Goal: Entertainment & Leisure: Consume media (video, audio)

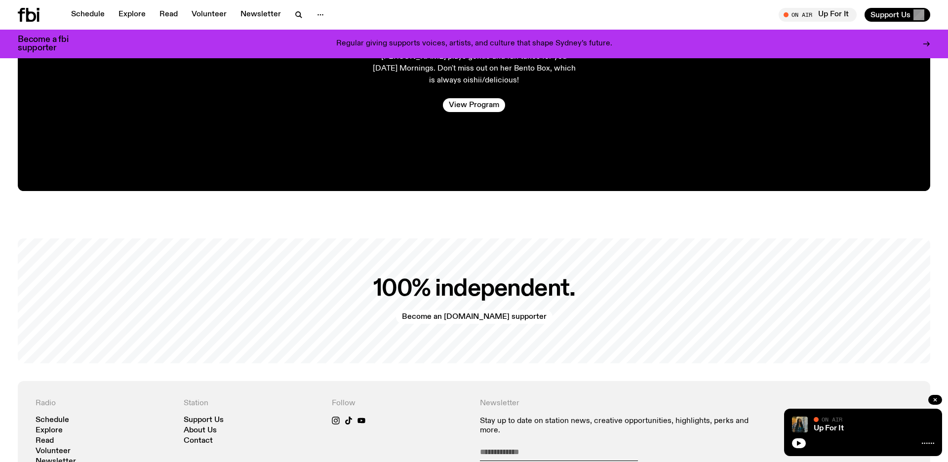
scroll to position [2135, 0]
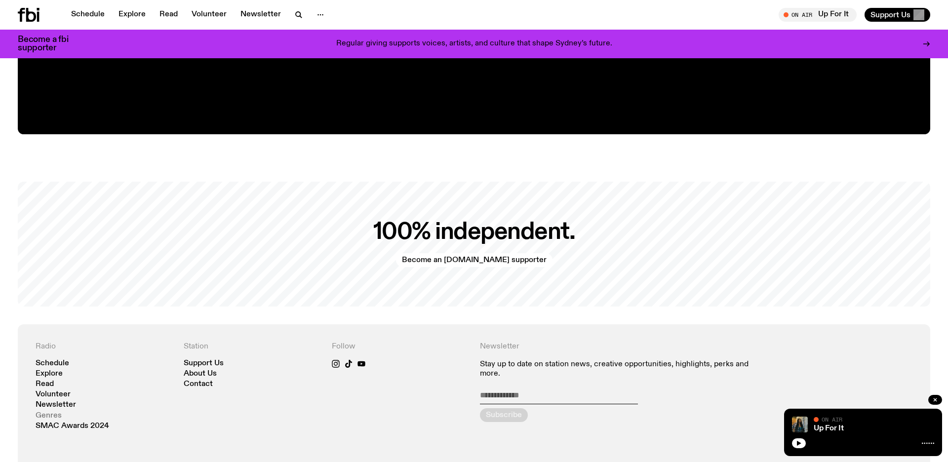
click at [47, 414] on link "Genres" at bounding box center [49, 415] width 26 height 7
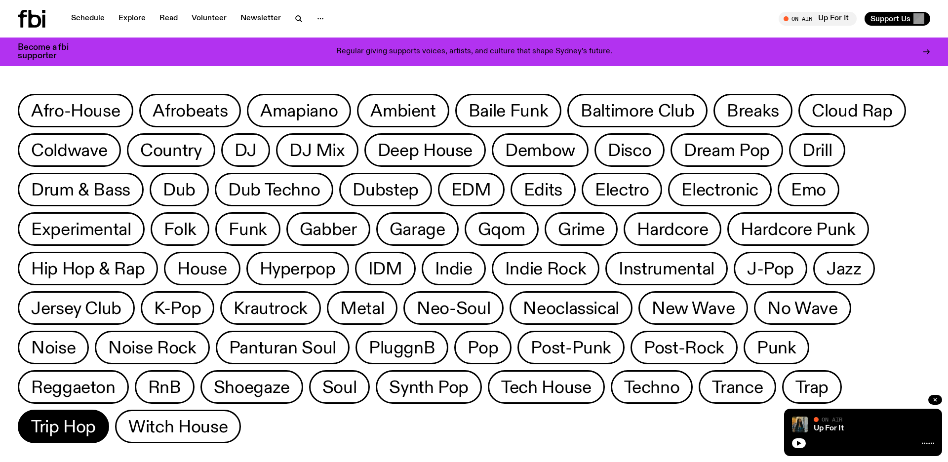
click at [115, 414] on button "Trip Hop" at bounding box center [178, 427] width 126 height 34
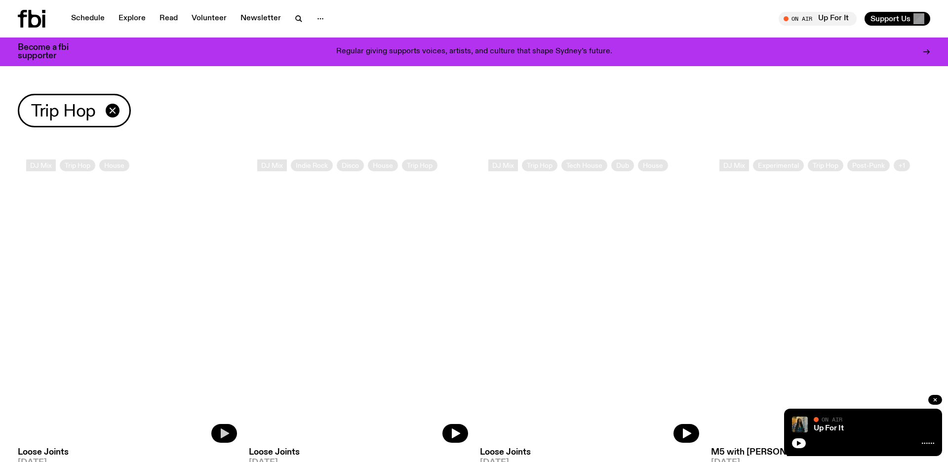
click at [217, 432] on button "button" at bounding box center [224, 433] width 26 height 19
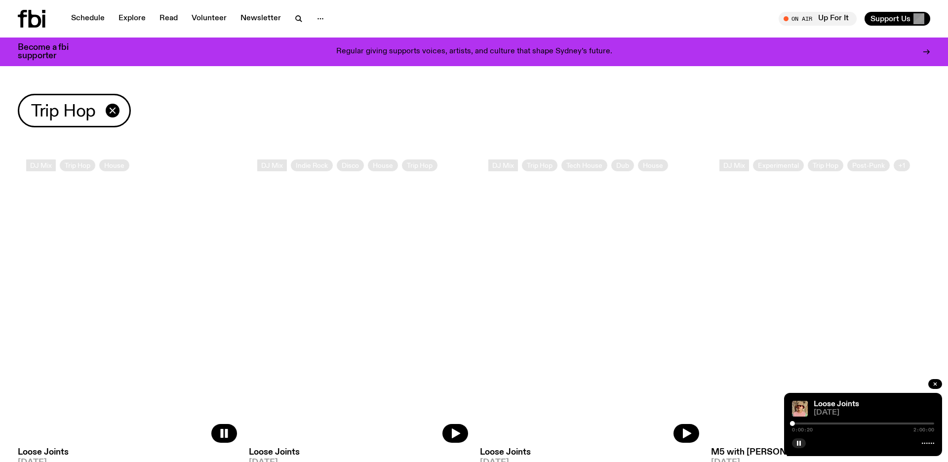
click at [799, 428] on span "0:00:20" at bounding box center [802, 430] width 21 height 5
click at [793, 422] on div at bounding box center [793, 423] width 5 height 5
click at [799, 422] on div "0:00:26 2:00:00" at bounding box center [863, 427] width 142 height 12
click at [799, 422] on div "0:00:29 2:00:00" at bounding box center [863, 427] width 142 height 12
click at [799, 422] on div "0:00:36 2:00:00" at bounding box center [863, 427] width 142 height 12
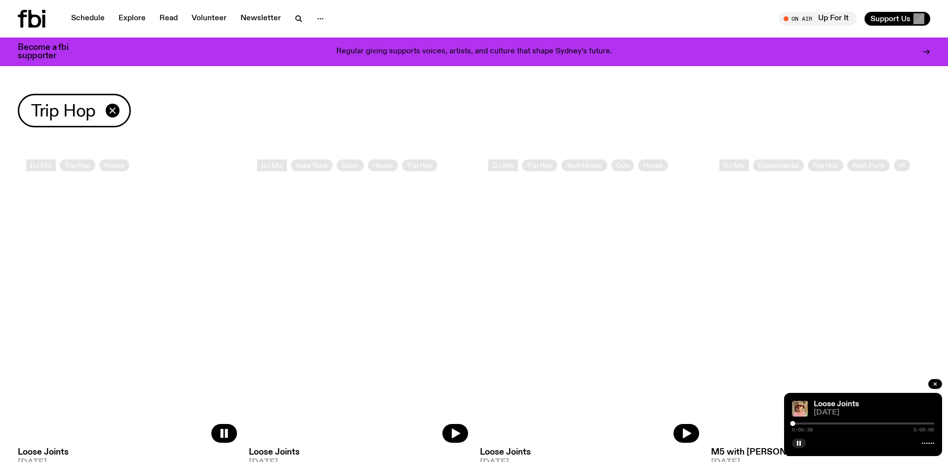
click at [799, 422] on div "0:00:38 2:00:00" at bounding box center [863, 427] width 142 height 12
click at [929, 442] on icon at bounding box center [928, 444] width 12 height 8
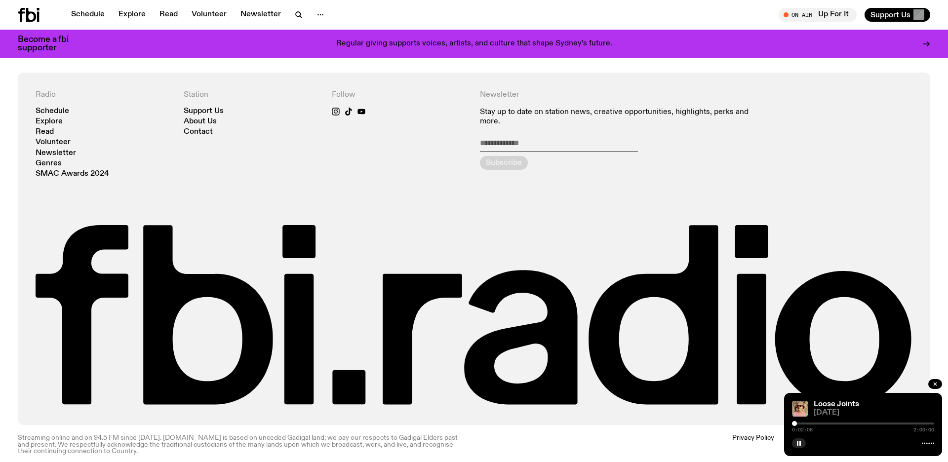
scroll to position [1855, 0]
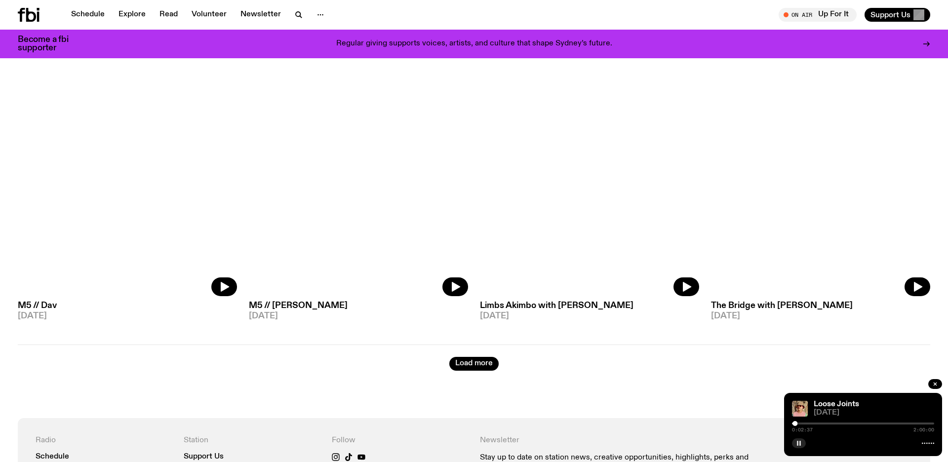
click at [797, 444] on icon "button" at bounding box center [799, 444] width 6 height 6
click at [797, 428] on span "0:02:47" at bounding box center [802, 430] width 21 height 5
click at [803, 428] on span "0:03:02" at bounding box center [802, 430] width 21 height 5
click at [803, 428] on span "0:03:05" at bounding box center [802, 430] width 21 height 5
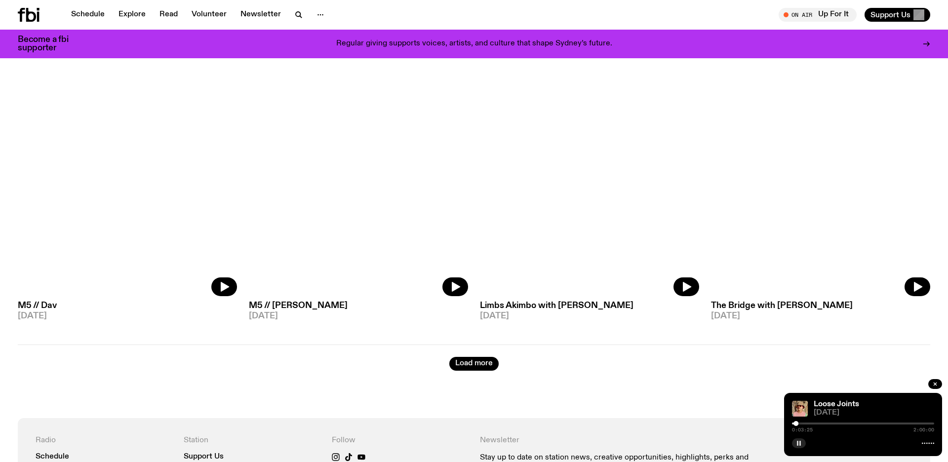
click at [802, 428] on span "0:03:25" at bounding box center [802, 430] width 21 height 5
click at [802, 421] on div "0:03:26 2:00:00" at bounding box center [863, 427] width 142 height 12
click at [918, 408] on div "Loose Joints" at bounding box center [873, 404] width 122 height 7
click at [834, 421] on div "0:03:54 2:00:00" at bounding box center [863, 427] width 142 height 12
click at [834, 421] on div "0:03:56 2:00:00" at bounding box center [863, 427] width 142 height 12
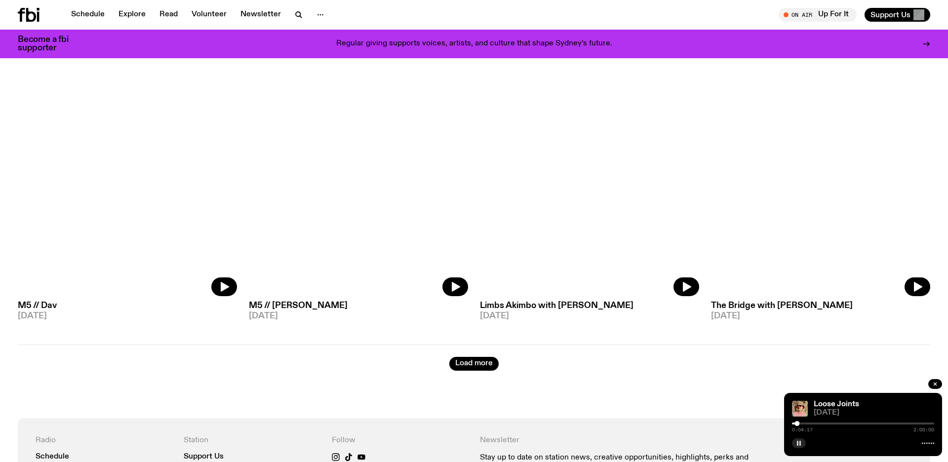
click at [799, 428] on span "0:04:17" at bounding box center [802, 430] width 21 height 5
click at [799, 428] on span "0:04:18" at bounding box center [802, 430] width 21 height 5
click at [799, 428] on span "0:04:19" at bounding box center [802, 430] width 21 height 5
click at [804, 428] on span "0:04:25" at bounding box center [802, 430] width 21 height 5
click at [804, 428] on span "0:04:27" at bounding box center [802, 430] width 21 height 5
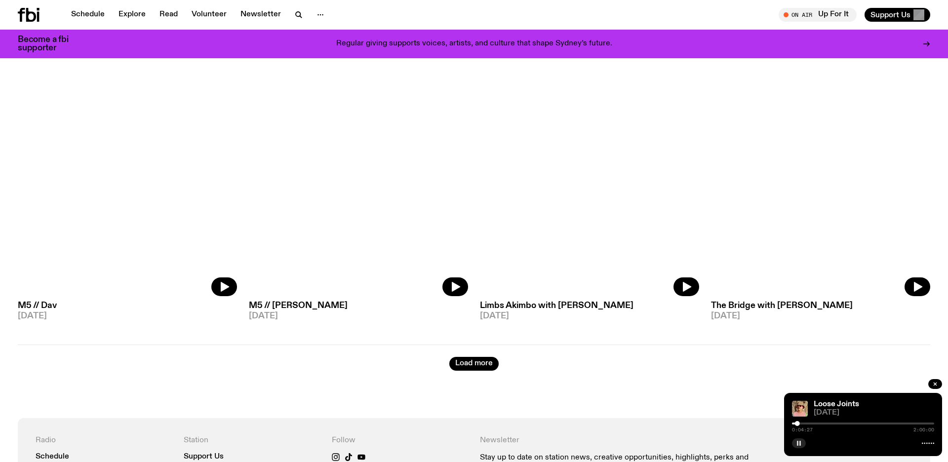
click at [804, 428] on span "0:04:27" at bounding box center [802, 430] width 21 height 5
click at [804, 428] on span "0:04:29" at bounding box center [802, 430] width 21 height 5
click at [804, 428] on span "0:04:30" at bounding box center [802, 430] width 21 height 5
click at [804, 444] on button "button" at bounding box center [799, 444] width 14 height 10
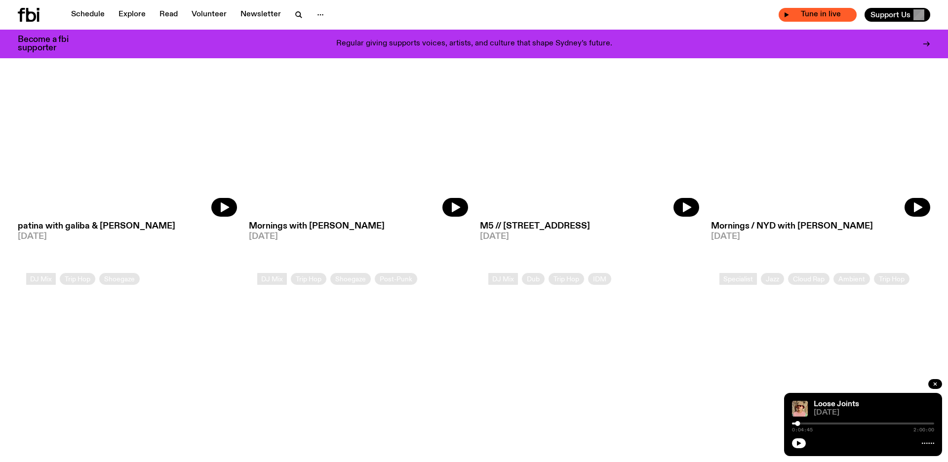
scroll to position [1371, 0]
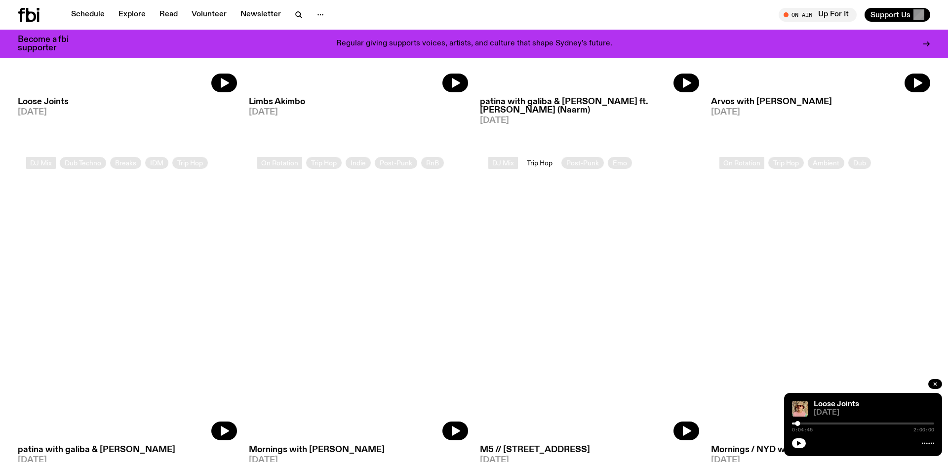
click at [535, 159] on span "Trip Hop" at bounding box center [540, 162] width 26 height 7
click at [541, 159] on span "Trip Hop" at bounding box center [540, 162] width 26 height 7
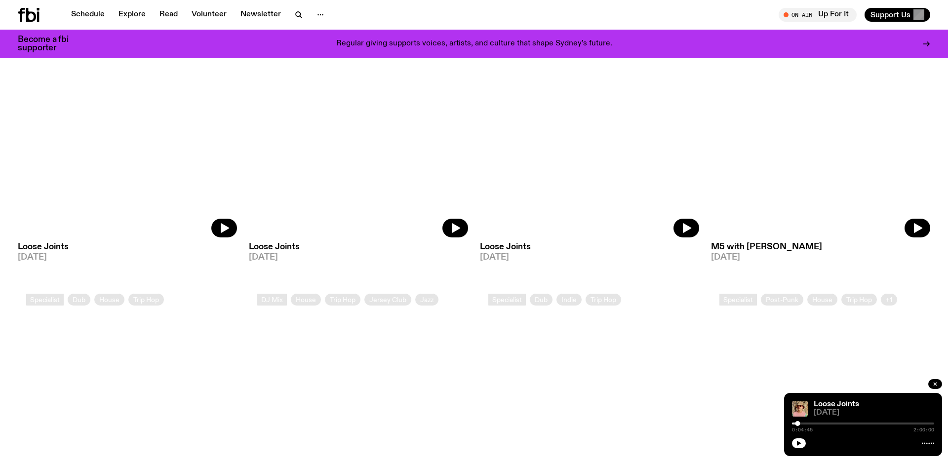
scroll to position [200, 0]
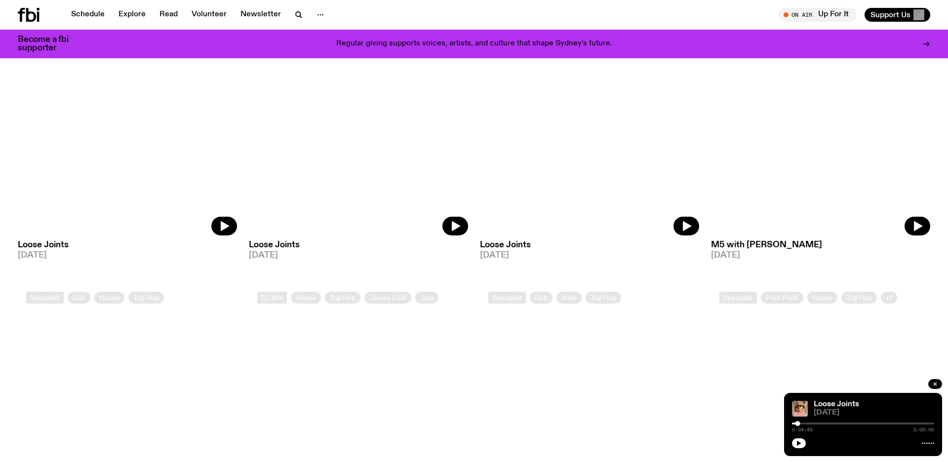
click at [30, 255] on span "[DATE]" at bounding box center [127, 255] width 219 height 8
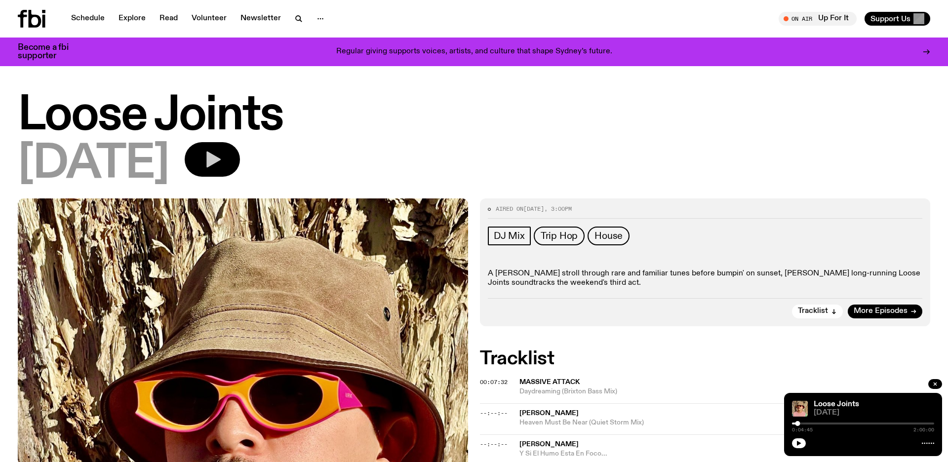
click at [228, 154] on button "button" at bounding box center [212, 159] width 55 height 35
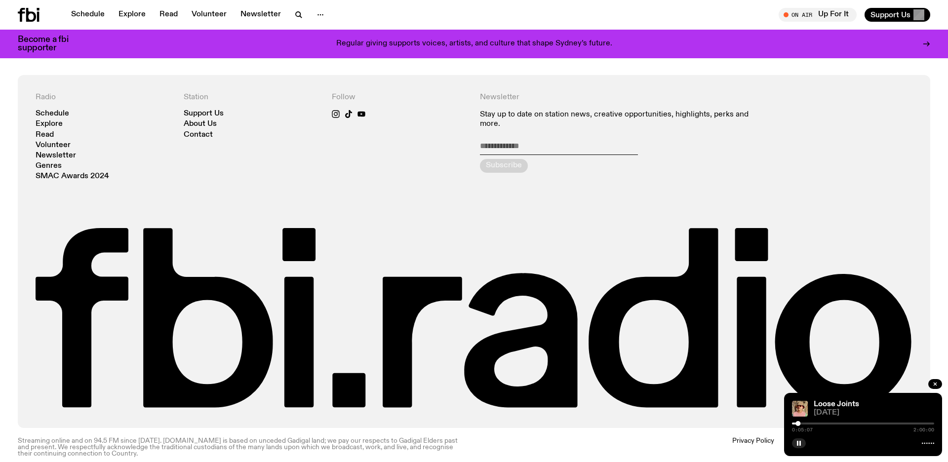
scroll to position [1028, 0]
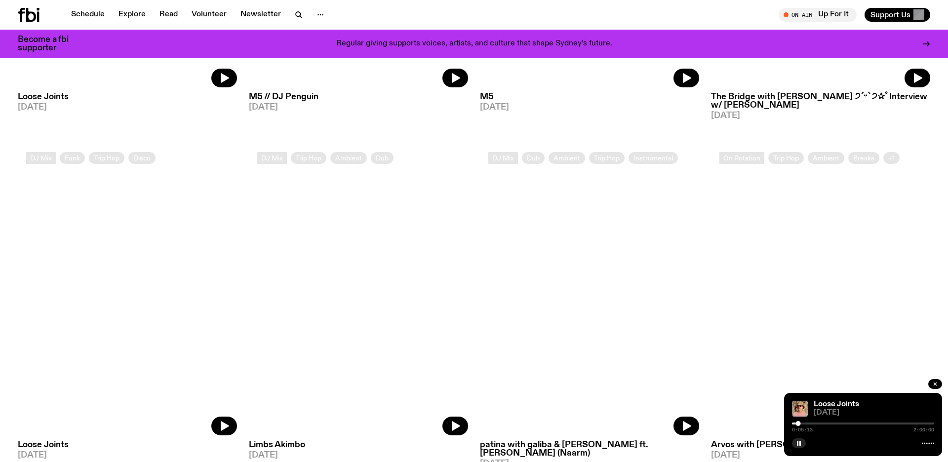
scroll to position [200, 0]
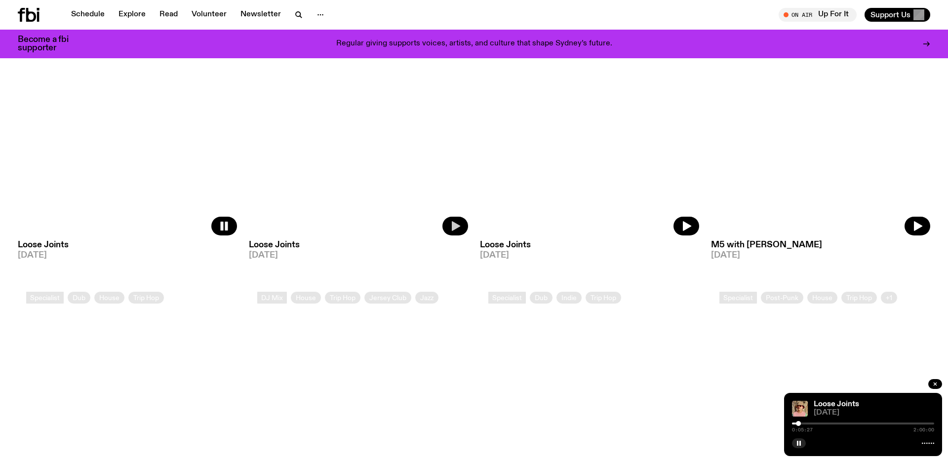
click at [456, 231] on icon "button" at bounding box center [455, 226] width 12 height 12
click at [807, 413] on img at bounding box center [800, 409] width 16 height 16
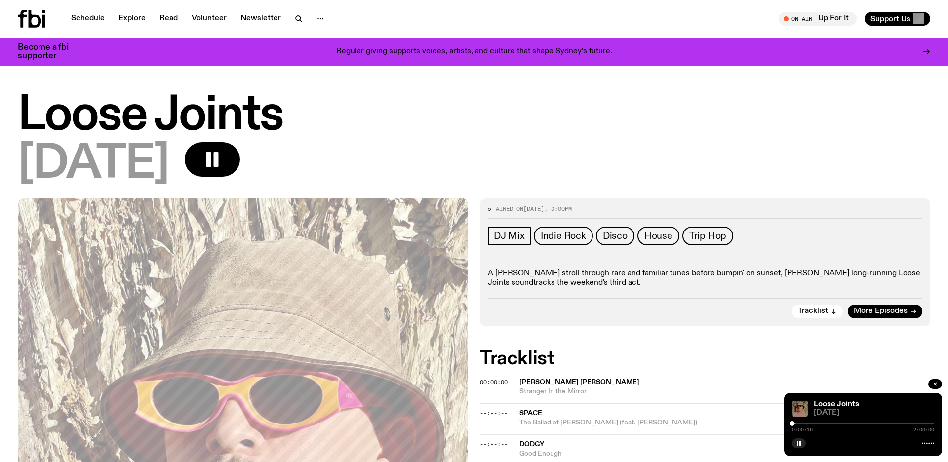
click at [807, 413] on img at bounding box center [800, 409] width 16 height 16
click at [496, 385] on span "00:00:00" at bounding box center [494, 382] width 28 height 8
click at [484, 379] on span "00:00:00" at bounding box center [494, 382] width 28 height 8
click at [934, 379] on div at bounding box center [935, 385] width 14 height 12
click at [934, 385] on icon "button" at bounding box center [935, 384] width 6 height 6
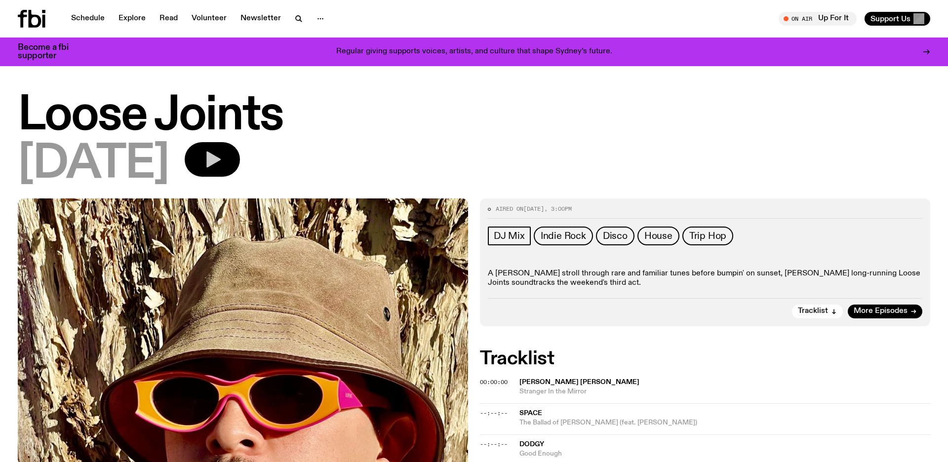
click at [240, 169] on button "button" at bounding box center [212, 159] width 55 height 35
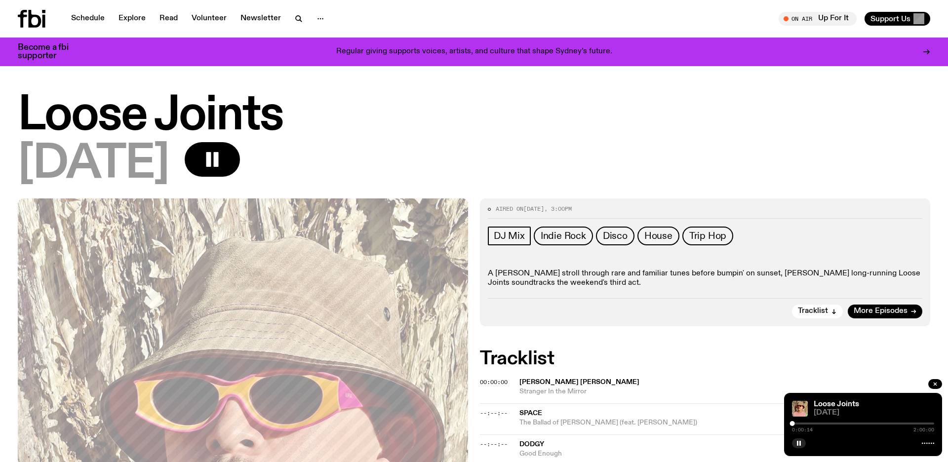
click at [532, 390] on span "Stranger In the Mirror" at bounding box center [725, 391] width 411 height 9
click at [532, 390] on div "Copied" at bounding box center [540, 386] width 27 height 9
click at [526, 390] on span "Stranger In the Mirror" at bounding box center [725, 391] width 411 height 9
click at [526, 390] on div "Copied" at bounding box center [725, 387] width 411 height 19
click at [497, 384] on span "00:00:00" at bounding box center [494, 382] width 28 height 8
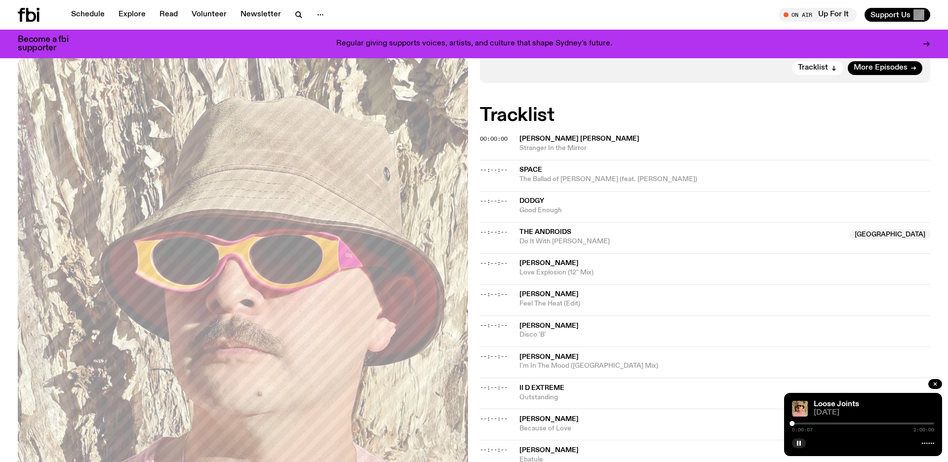
scroll to position [549, 0]
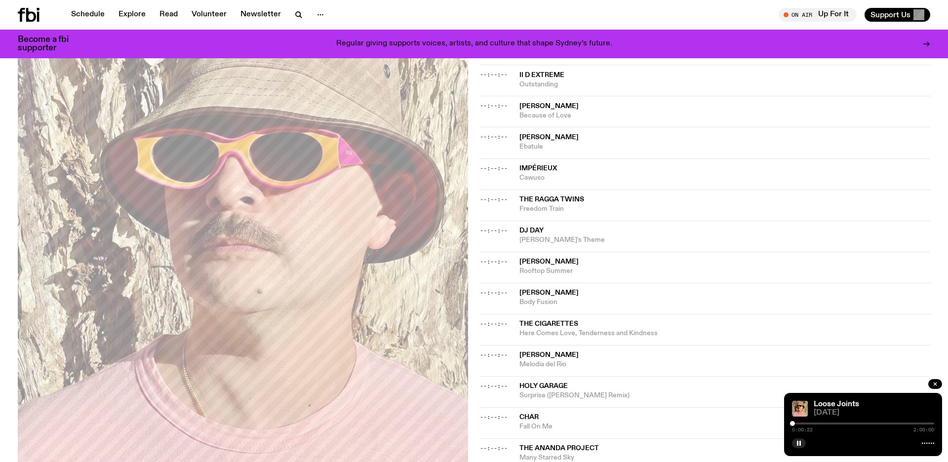
click at [928, 444] on icon at bounding box center [928, 444] width 12 height 8
click at [832, 426] on div "0:00:33 2:00:00" at bounding box center [863, 427] width 142 height 12
click at [832, 426] on div "0:00:36 2:00:00" at bounding box center [863, 427] width 142 height 12
click at [794, 425] on div at bounding box center [793, 423] width 5 height 5
click at [798, 423] on div at bounding box center [863, 424] width 142 height 2
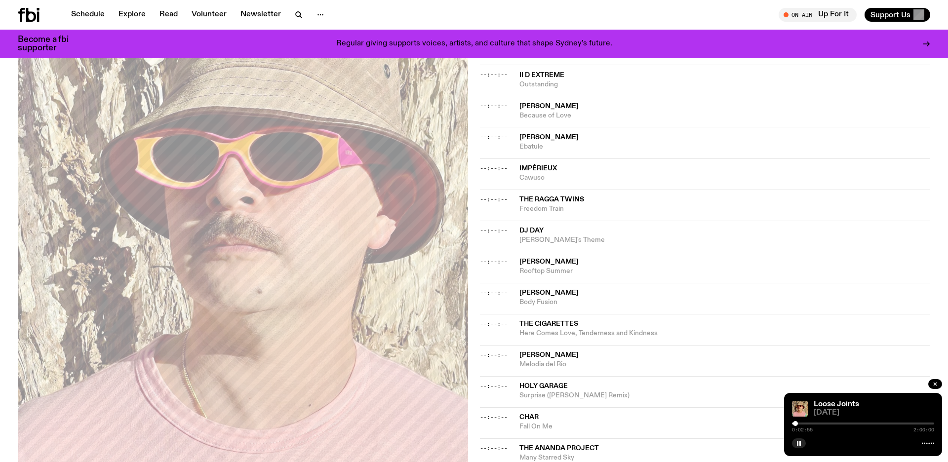
click at [796, 423] on div at bounding box center [795, 423] width 5 height 5
click at [802, 424] on div at bounding box center [863, 424] width 142 height 2
click at [799, 424] on div at bounding box center [731, 424] width 142 height 2
click at [799, 424] on div at bounding box center [798, 423] width 5 height 5
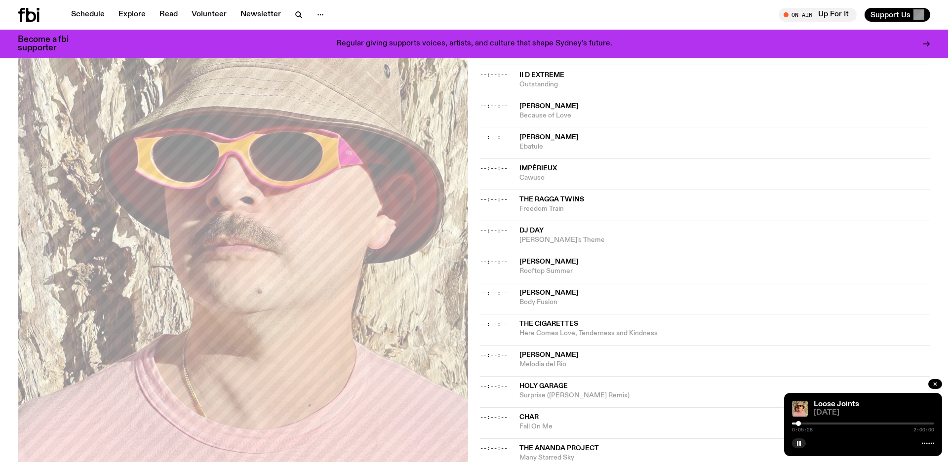
click at [802, 423] on div at bounding box center [863, 424] width 142 height 2
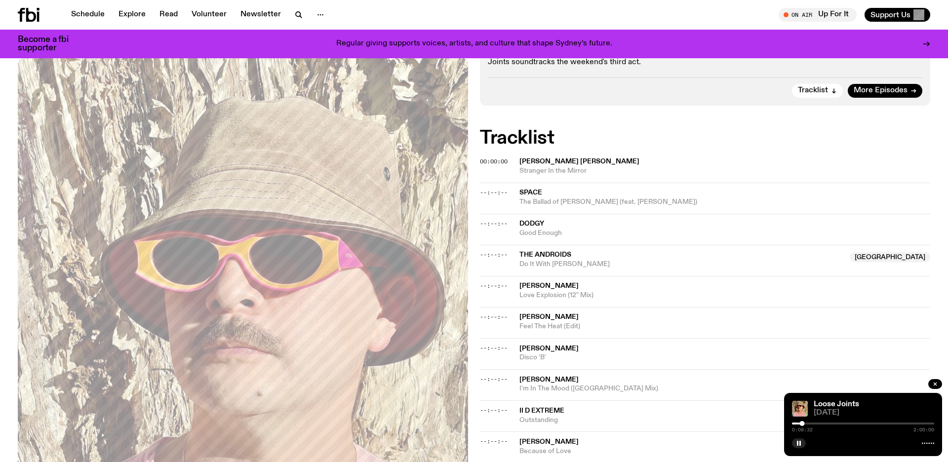
scroll to position [237, 0]
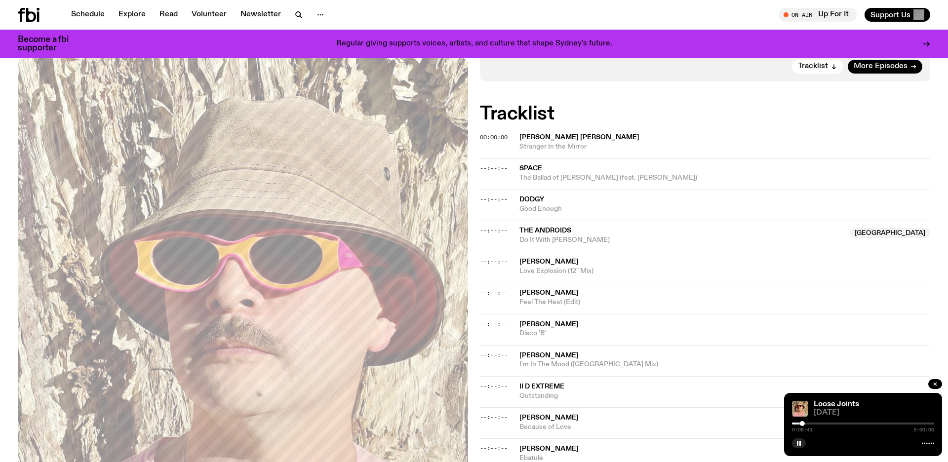
click at [806, 425] on div at bounding box center [863, 424] width 142 height 2
click at [807, 425] on div at bounding box center [806, 423] width 5 height 5
click at [809, 425] on div at bounding box center [808, 423] width 5 height 5
click at [809, 424] on div at bounding box center [808, 423] width 5 height 5
click at [811, 424] on div at bounding box center [811, 423] width 5 height 5
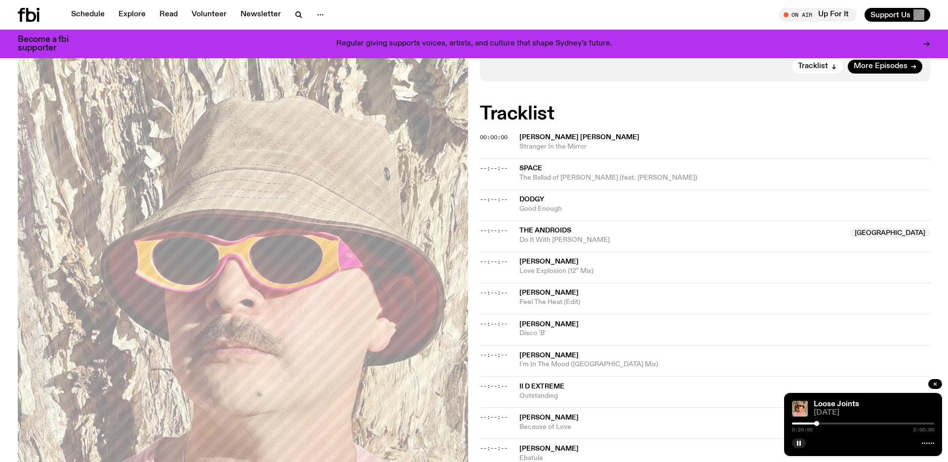
drag, startPoint x: 811, startPoint y: 424, endPoint x: 817, endPoint y: 424, distance: 5.4
click at [817, 424] on div at bounding box center [816, 423] width 5 height 5
